Goal: Find specific page/section: Find specific page/section

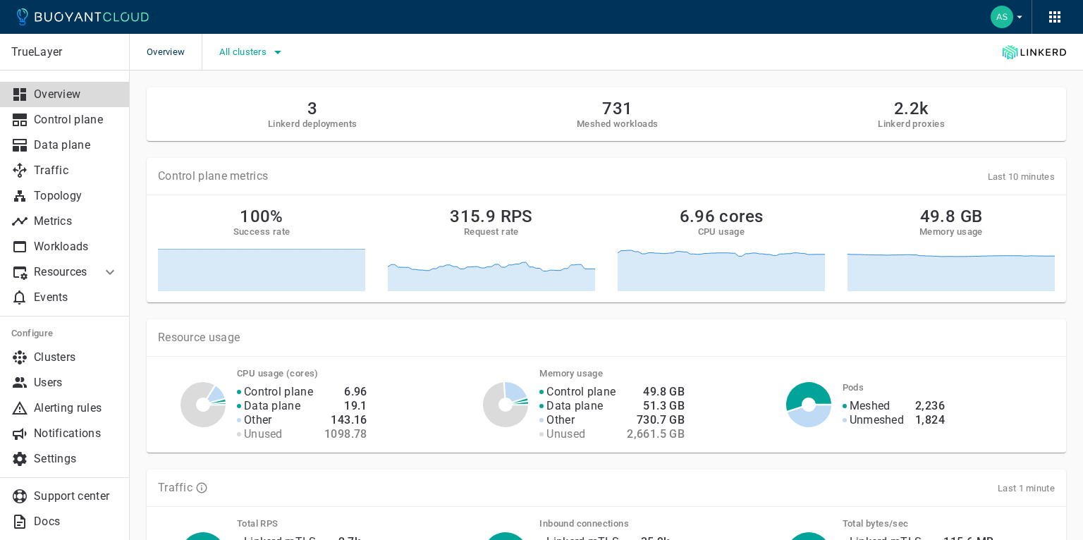
click at [276, 51] on icon "button" at bounding box center [277, 52] width 17 height 17
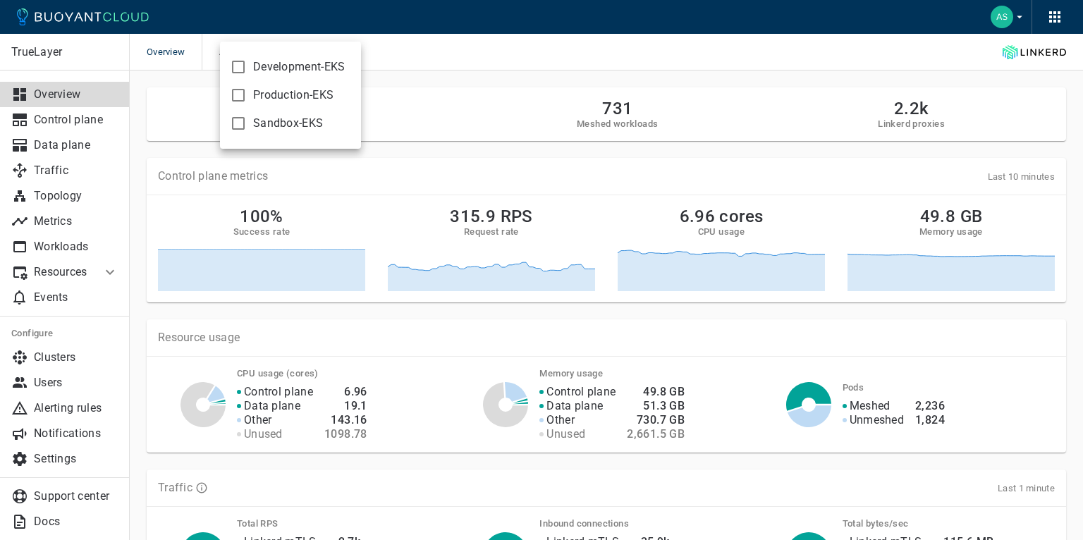
click at [275, 66] on span "Development-EKS" at bounding box center [299, 67] width 92 height 14
click at [247, 66] on input "Development-EKS" at bounding box center [238, 67] width 17 height 17
checkbox input "true"
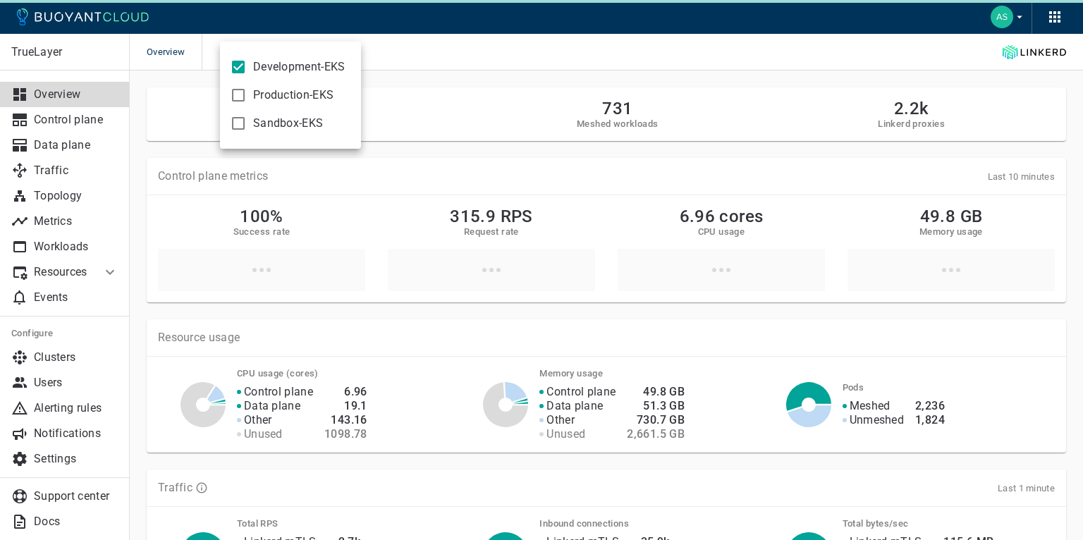
click at [430, 31] on div at bounding box center [541, 270] width 1083 height 540
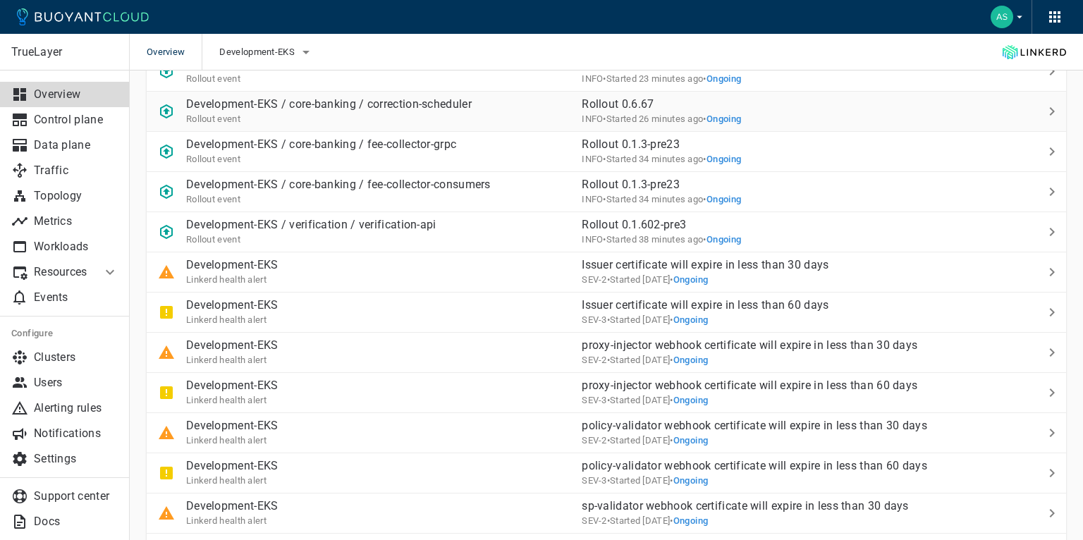
scroll to position [710, 0]
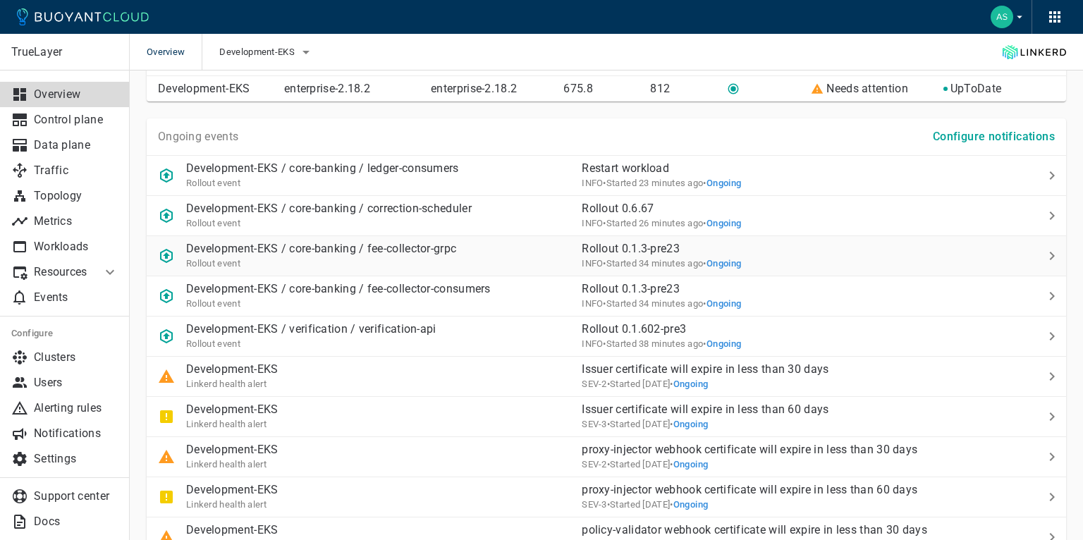
click at [342, 250] on p "Development-EKS / core-banking / fee-collector-grpc" at bounding box center [321, 249] width 270 height 14
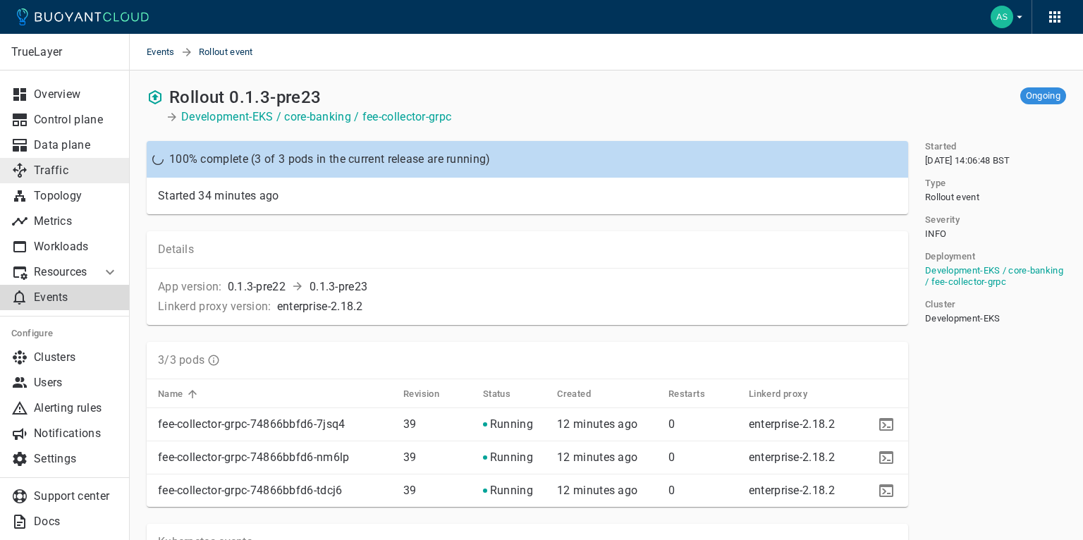
click at [80, 165] on p "Traffic" at bounding box center [76, 171] width 85 height 14
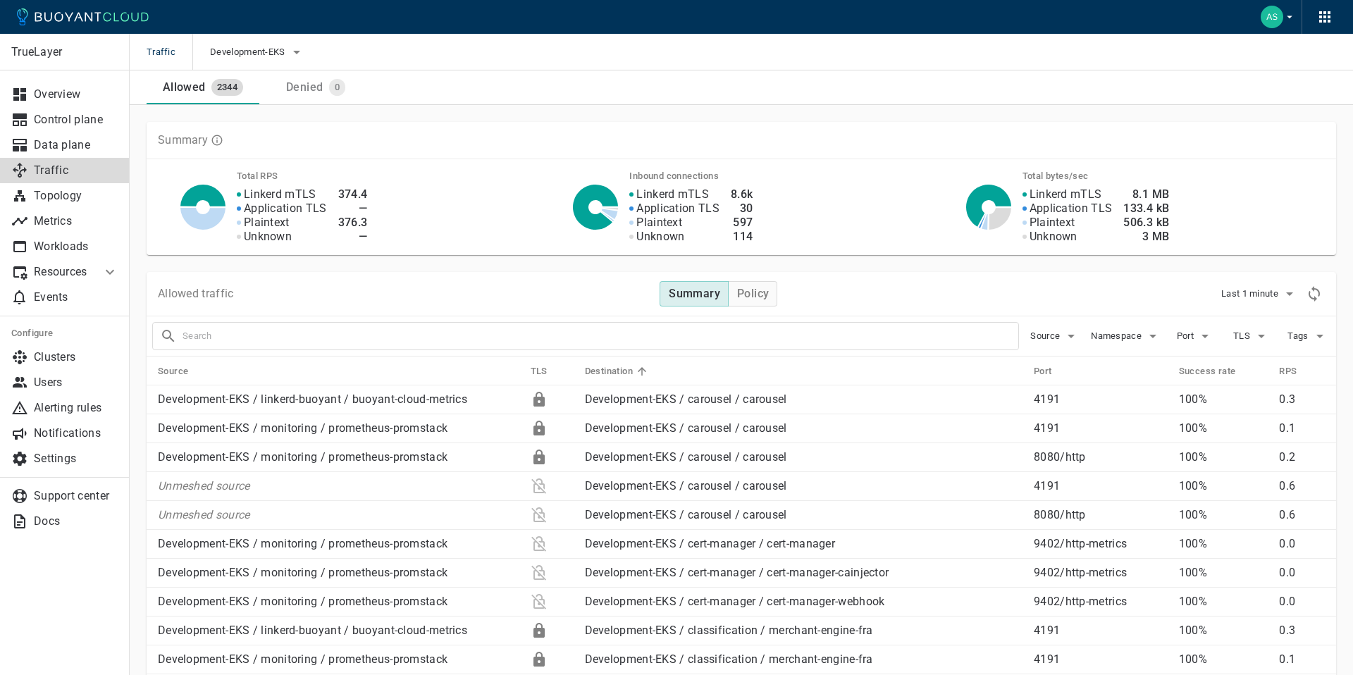
click at [907, 89] on div "Allowed 2344 Denied 0" at bounding box center [742, 87] width 1190 height 34
click at [160, 54] on span "Traffic" at bounding box center [170, 52] width 46 height 37
click at [172, 52] on span "Traffic" at bounding box center [170, 52] width 46 height 37
click at [95, 95] on p "Overview" at bounding box center [76, 94] width 85 height 14
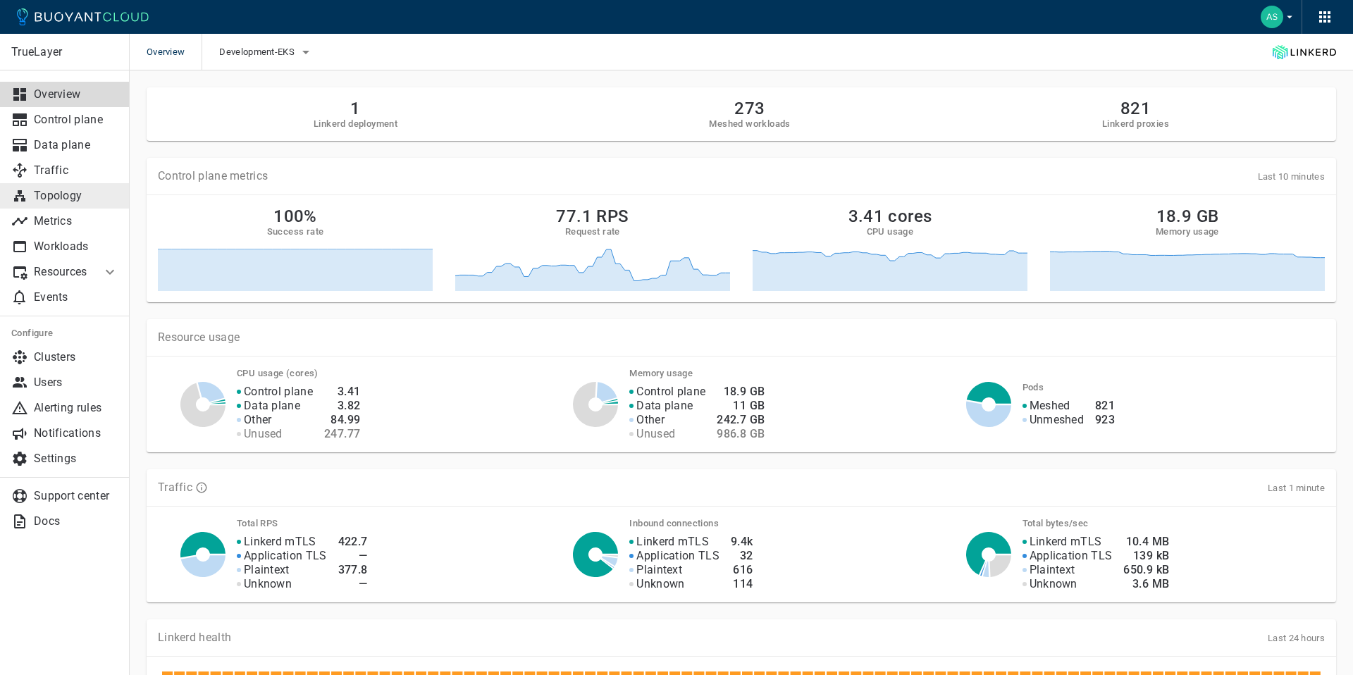
click at [90, 204] on link "Topology" at bounding box center [65, 195] width 130 height 25
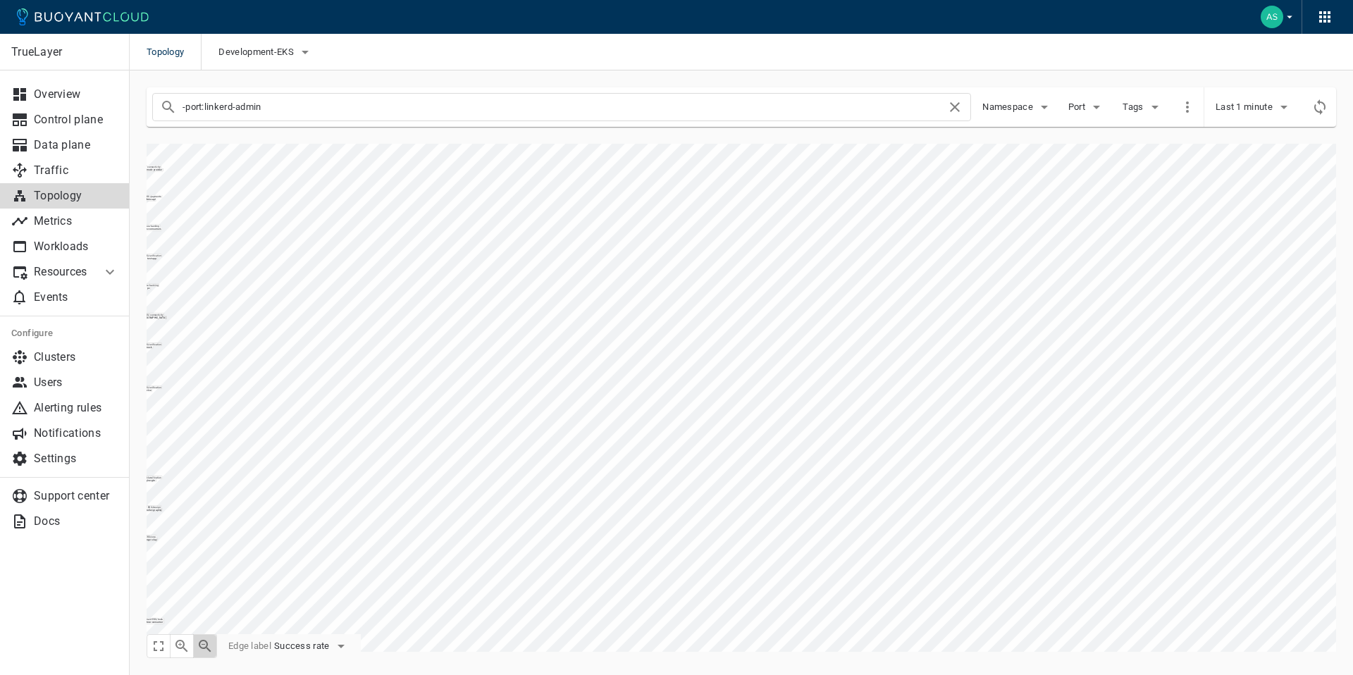
click at [205, 539] on icon "button" at bounding box center [205, 646] width 13 height 13
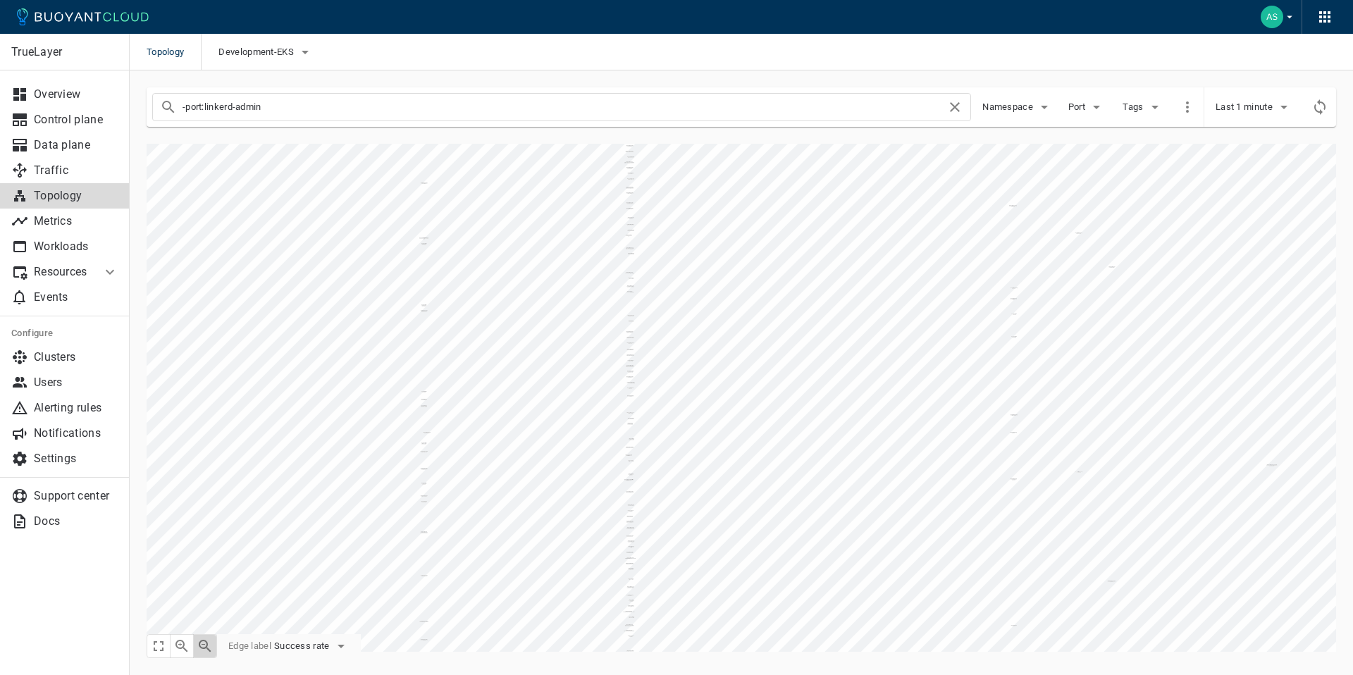
click at [205, 539] on icon "button" at bounding box center [205, 646] width 13 height 13
click at [326, 539] on button "Success rate" at bounding box center [311, 646] width 75 height 21
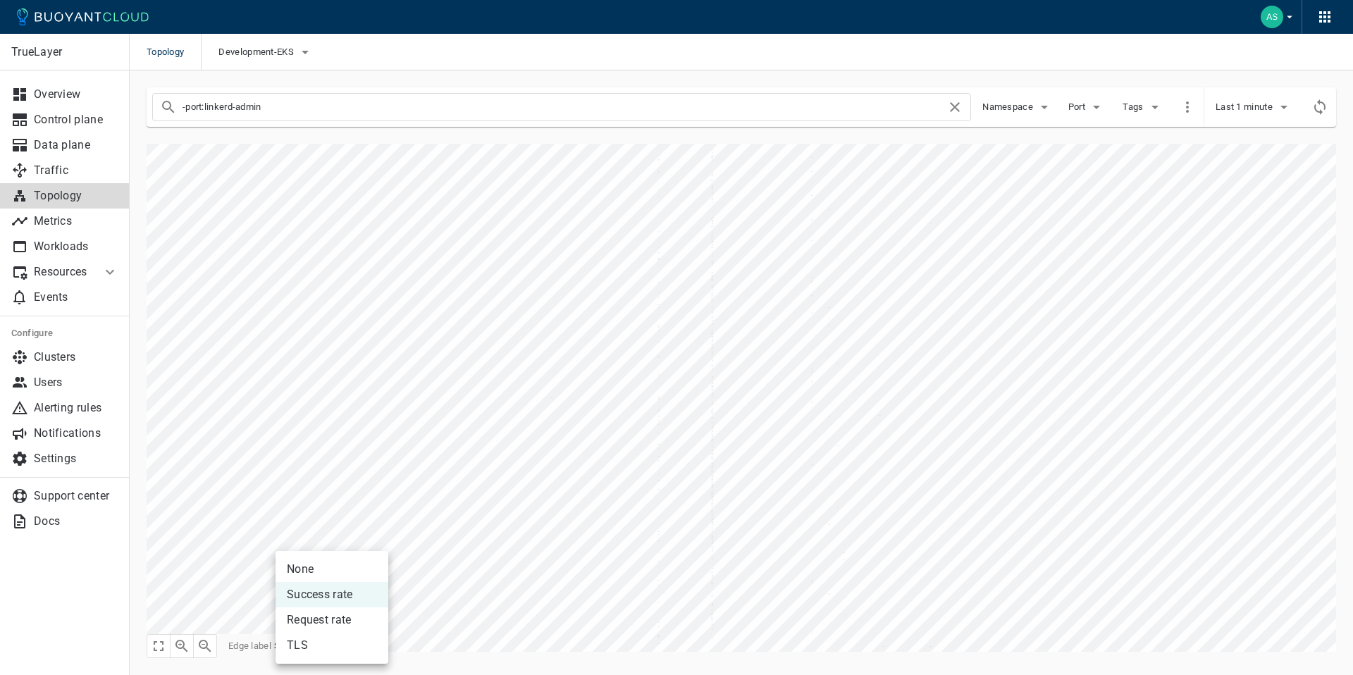
click at [183, 539] on div at bounding box center [676, 337] width 1353 height 675
click at [183, 539] on icon "button" at bounding box center [181, 646] width 17 height 17
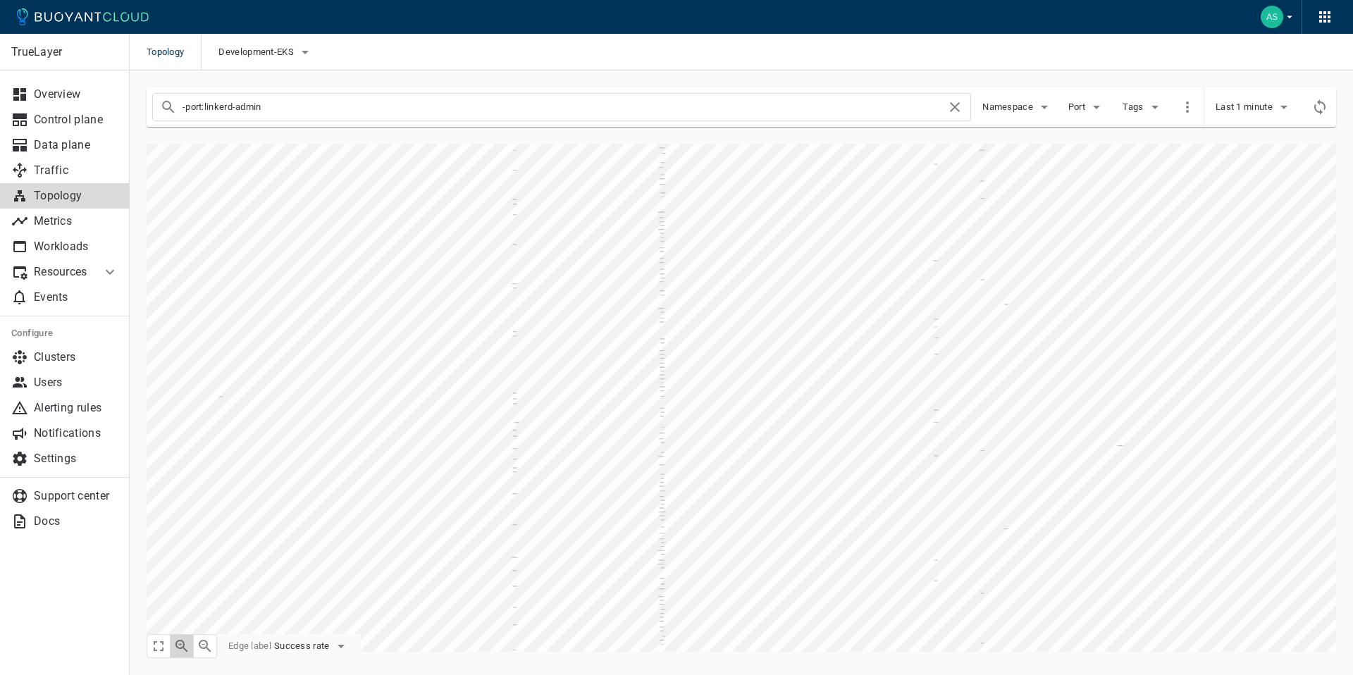
click at [183, 539] on icon "button" at bounding box center [181, 646] width 17 height 17
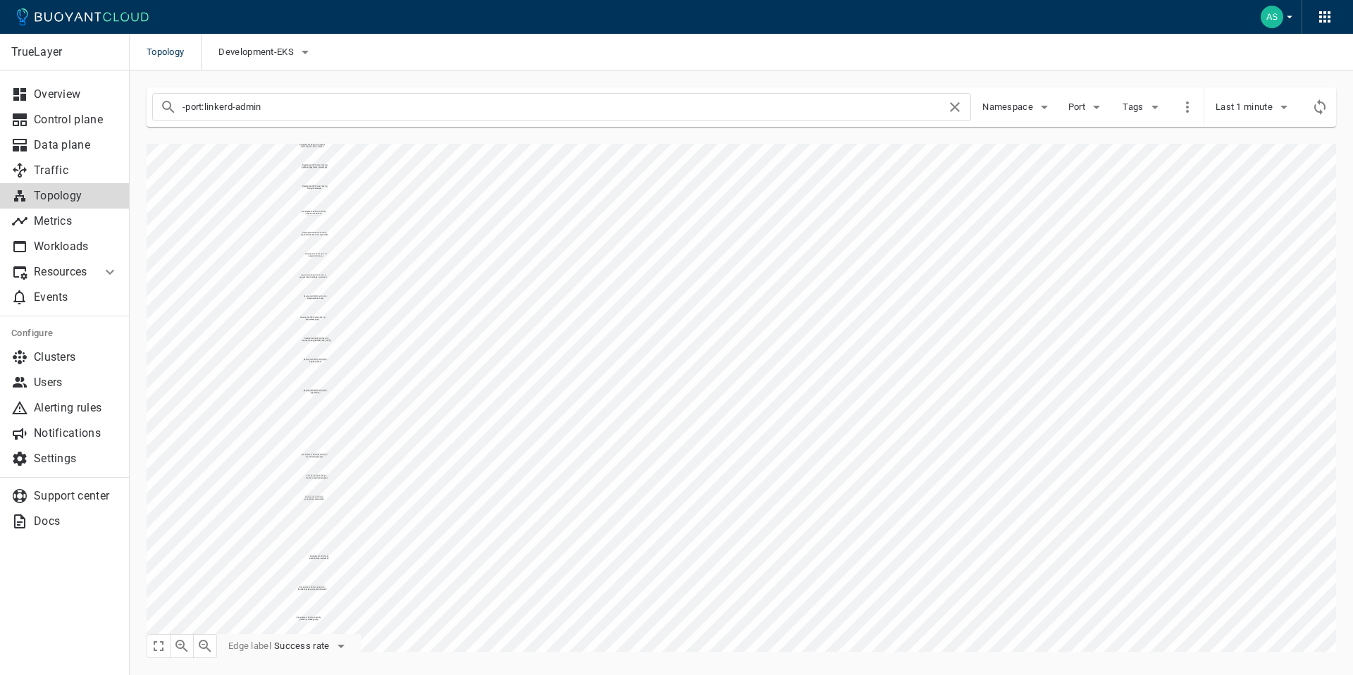
click at [183, 539] on icon "button" at bounding box center [181, 646] width 17 height 17
click at [377, 106] on input "-port:linkerd-admin" at bounding box center [565, 107] width 764 height 20
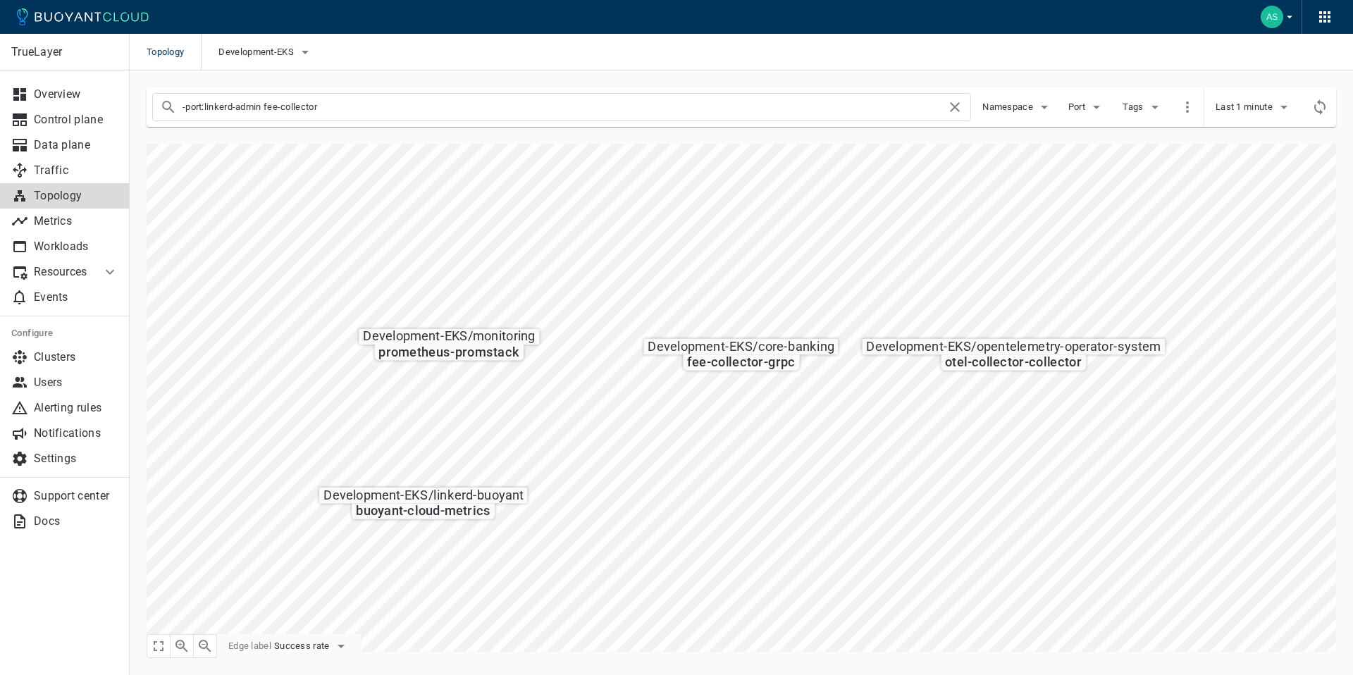
type input "-port:linkerd-admin fee-collector"
